Goal: Check status: Verify the current state of an ongoing process or item

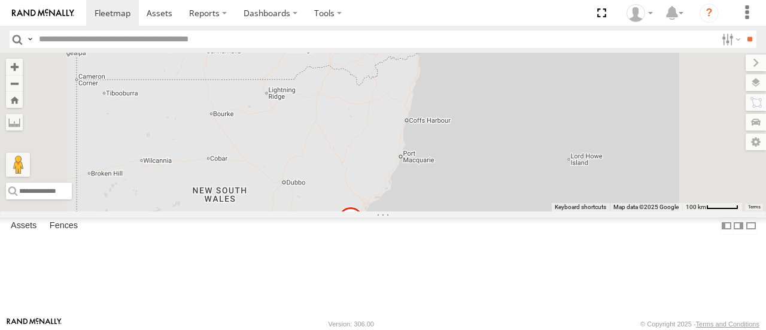
click at [414, 40] on div "15" at bounding box center [402, 28] width 24 height 24
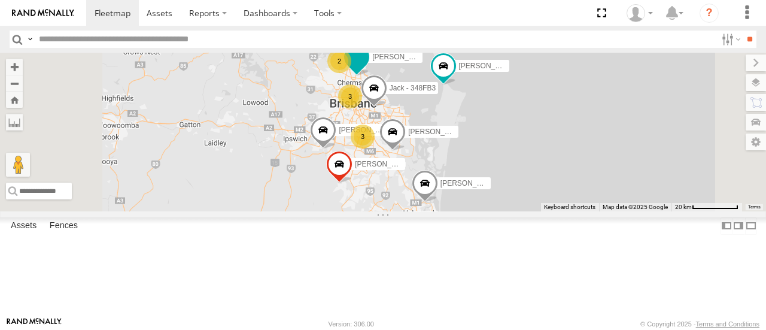
click at [370, 77] on span at bounding box center [357, 60] width 26 height 32
click at [448, 68] on div at bounding box center [357, 59] width 182 height 18
click at [490, 127] on div "[PERSON_NAME] - 360NA6 NSW 2 [PERSON_NAME] B - Corolla Hatch 3 Jack - 348FB3 3 …" at bounding box center [383, 132] width 766 height 158
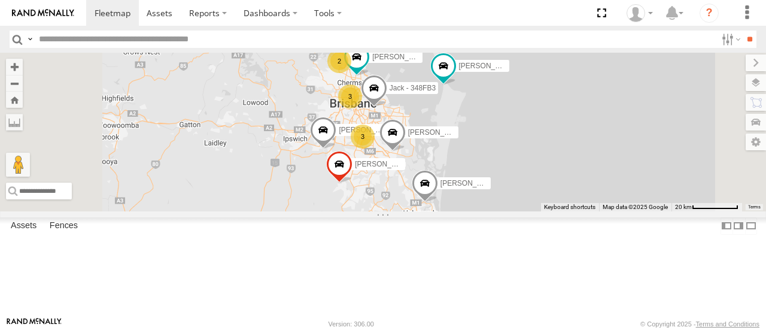
click at [351, 73] on div "2" at bounding box center [339, 61] width 24 height 24
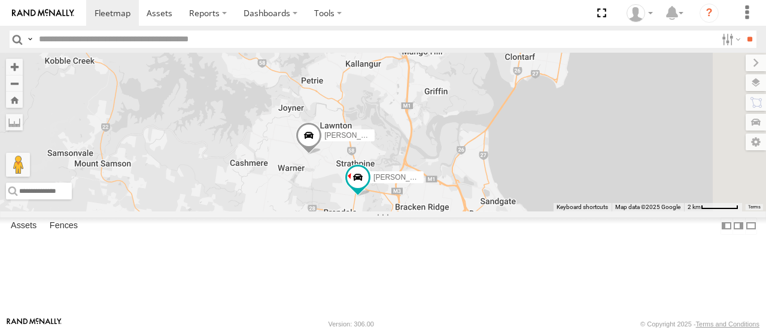
drag, startPoint x: 579, startPoint y: 105, endPoint x: 508, endPoint y: 233, distance: 147.4
click at [508, 211] on div "[PERSON_NAME] - 360NA6 [GEOGRAPHIC_DATA] [PERSON_NAME] B - Corolla [PERSON_NAME…" at bounding box center [383, 132] width 766 height 158
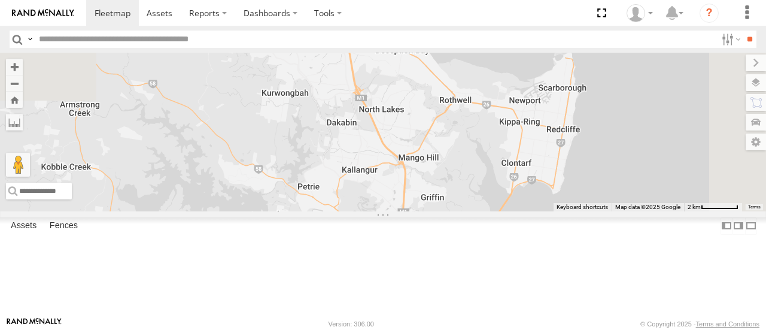
drag, startPoint x: 527, startPoint y: 159, endPoint x: 531, endPoint y: 223, distance: 63.6
click at [531, 211] on div "[PERSON_NAME] - 360NA6 [GEOGRAPHIC_DATA] [PERSON_NAME] B - Corolla [PERSON_NAME…" at bounding box center [383, 132] width 766 height 158
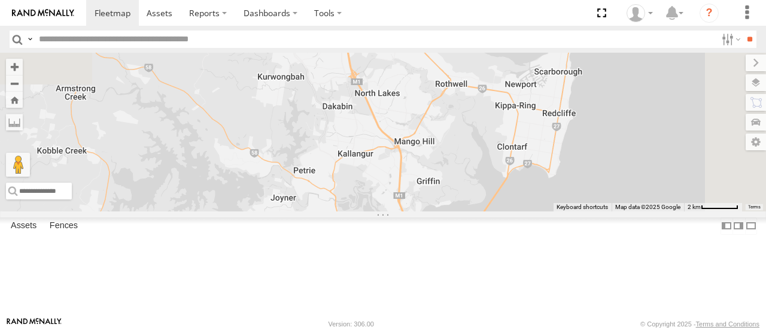
drag, startPoint x: 512, startPoint y: 157, endPoint x: 487, endPoint y: 88, distance: 73.3
click at [487, 88] on div "[PERSON_NAME] - 360NA6 [GEOGRAPHIC_DATA] [PERSON_NAME] B - Corolla [PERSON_NAME…" at bounding box center [383, 132] width 766 height 158
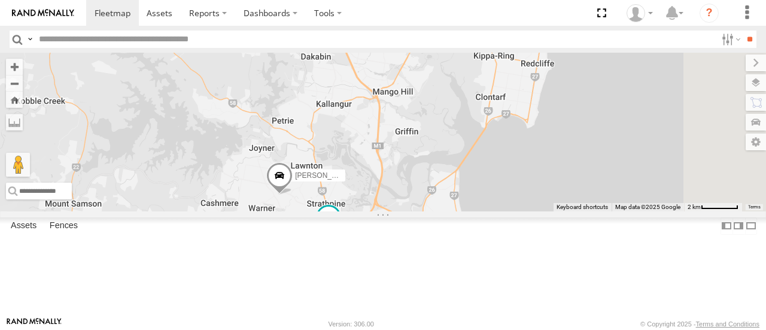
click at [339, 229] on span at bounding box center [329, 218] width 22 height 22
